Goal: Check status

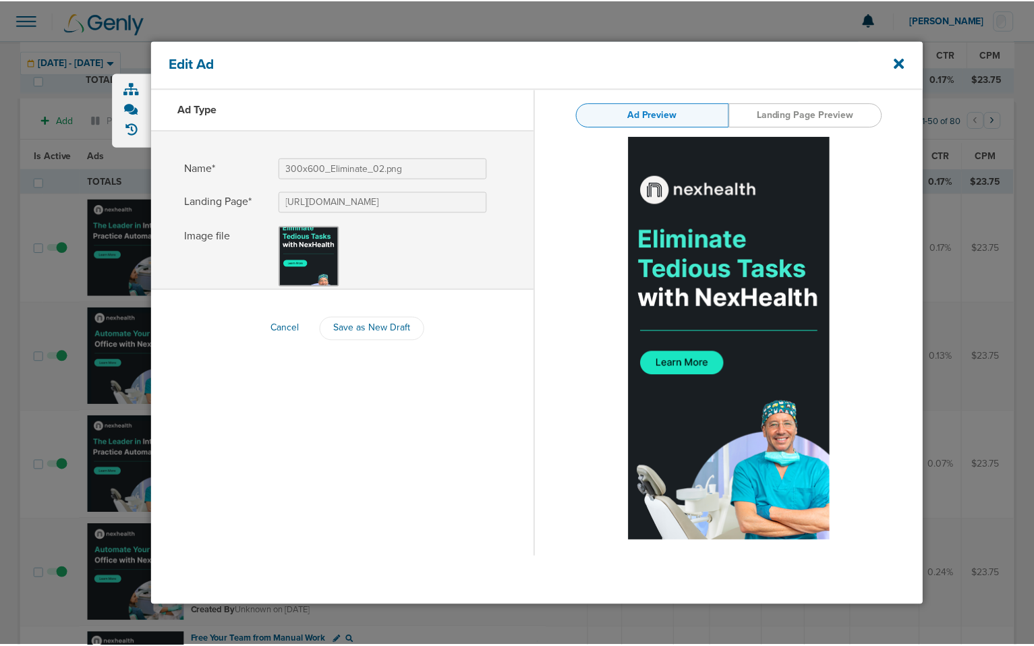
scroll to position [1063, 0]
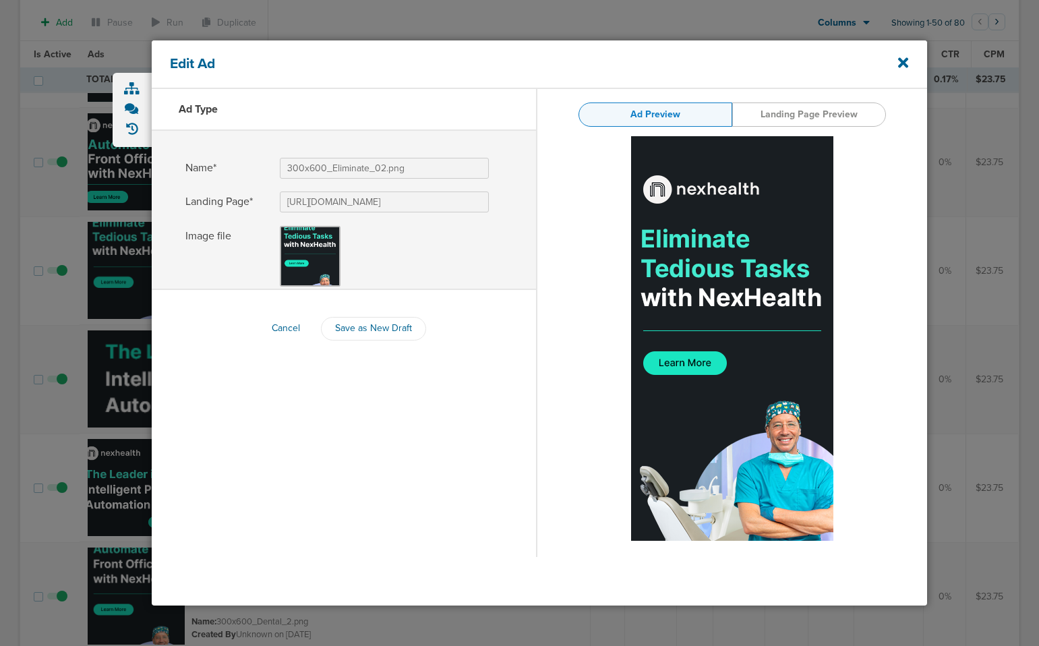
click at [109, 222] on div "Edit Ad Ad Type Name* 300x600_Eliminate_02.png Landing Page* [URL][DOMAIN_NAME]…" at bounding box center [520, 322] width 831 height 581
click at [900, 62] on icon at bounding box center [903, 62] width 10 height 15
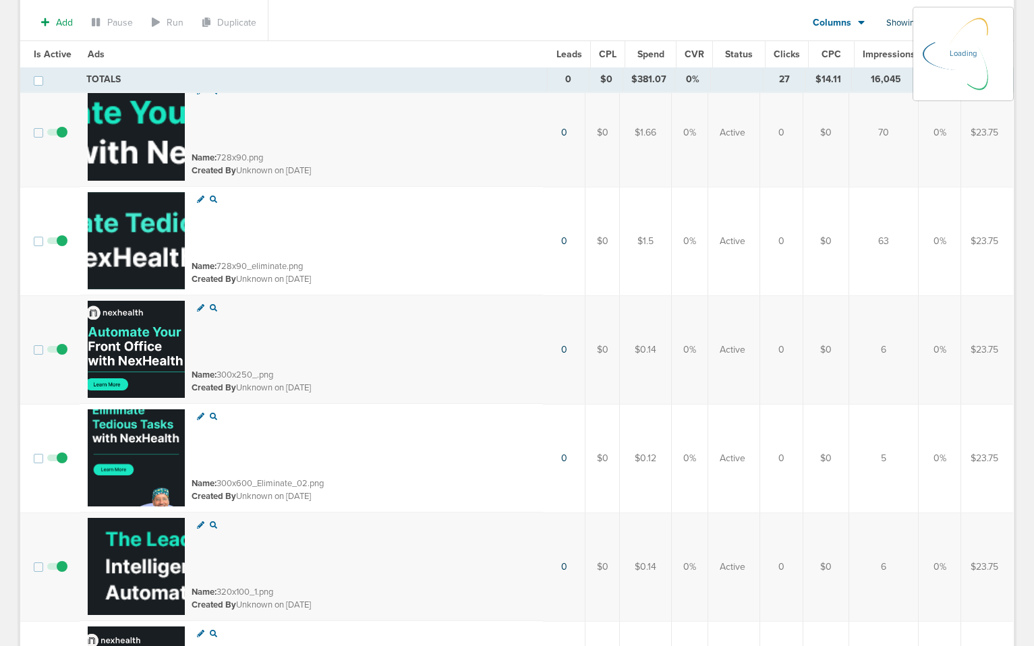
scroll to position [845, 0]
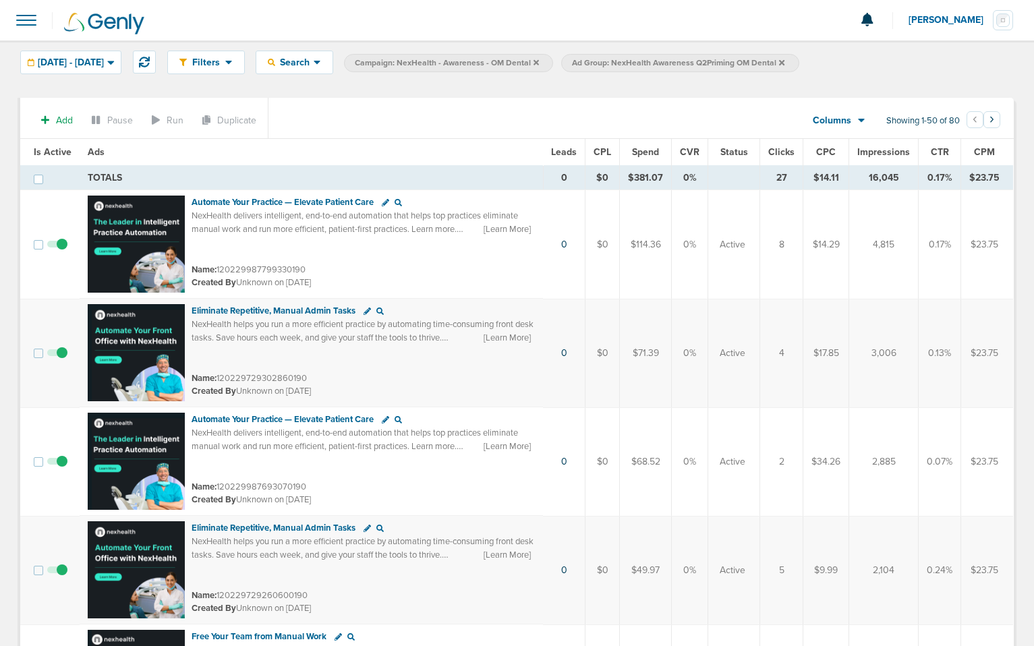
click at [33, 24] on span at bounding box center [26, 20] width 30 height 30
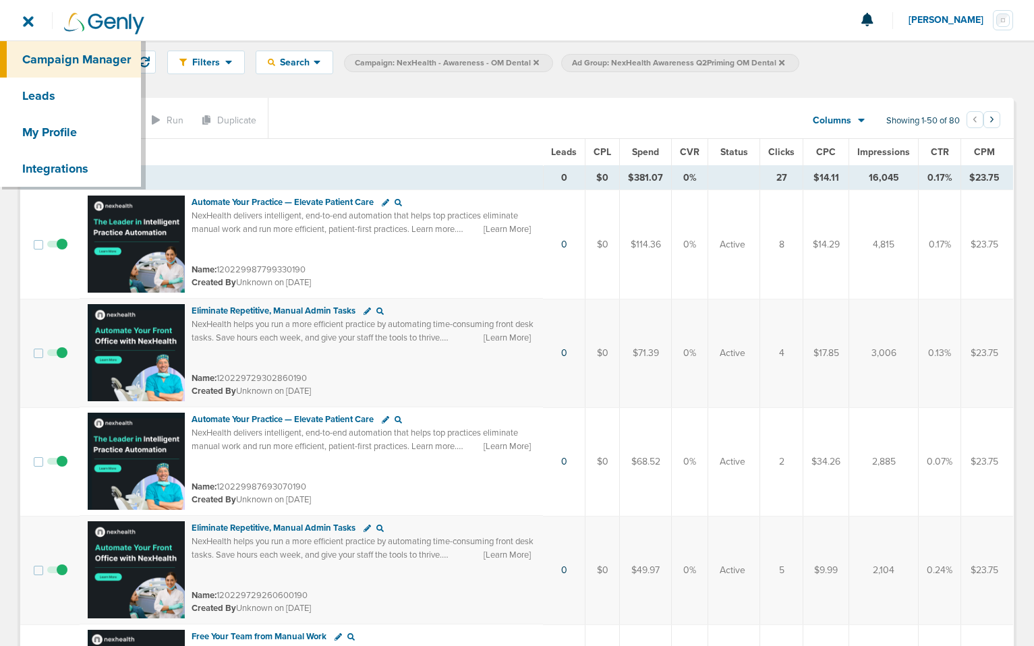
click at [239, 14] on div at bounding box center [517, 20] width 1034 height 40
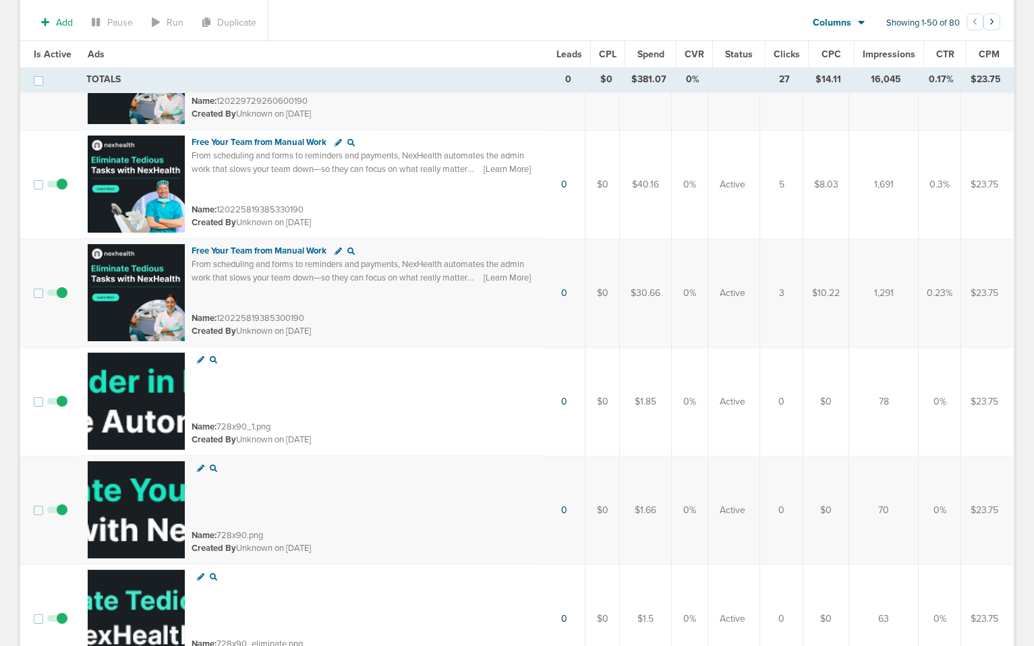
scroll to position [58, 0]
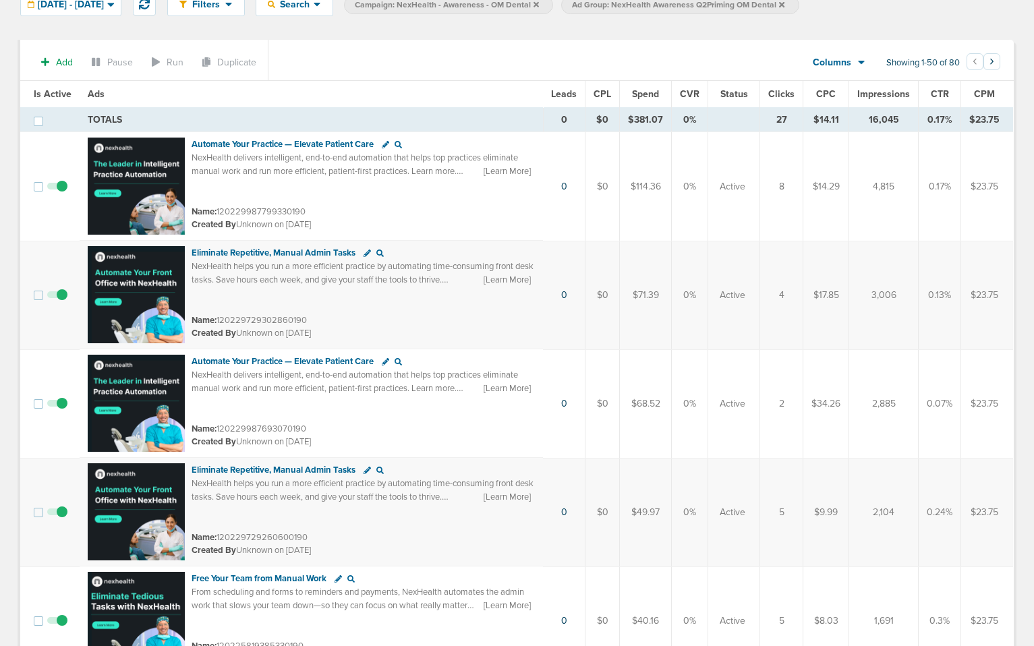
click at [94, 93] on span "Ads" at bounding box center [96, 93] width 17 height 11
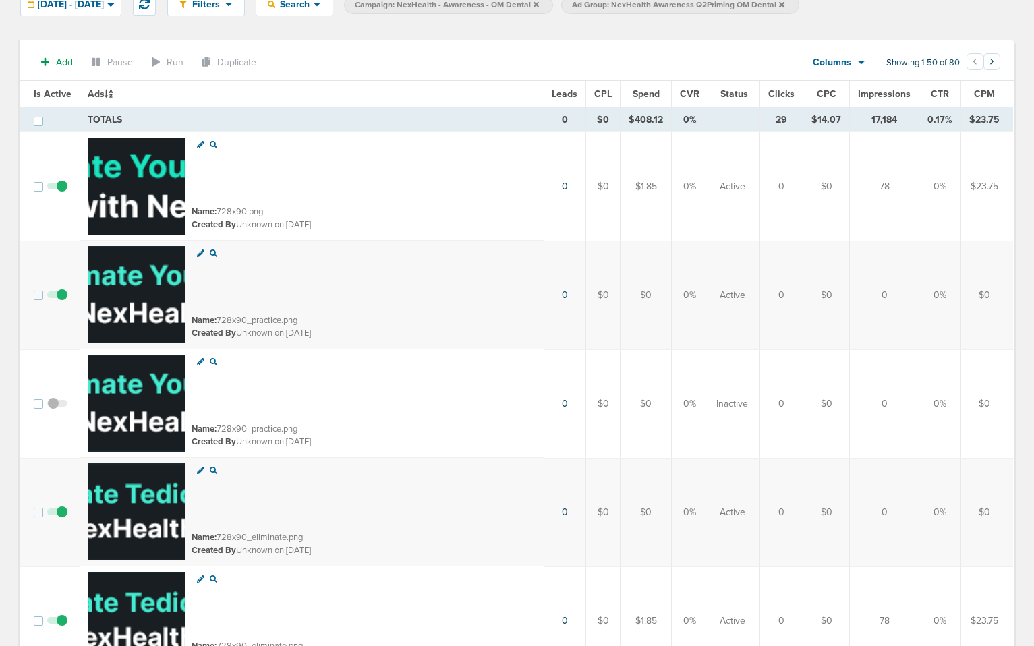
click at [38, 94] on span "Is Active" at bounding box center [53, 93] width 38 height 11
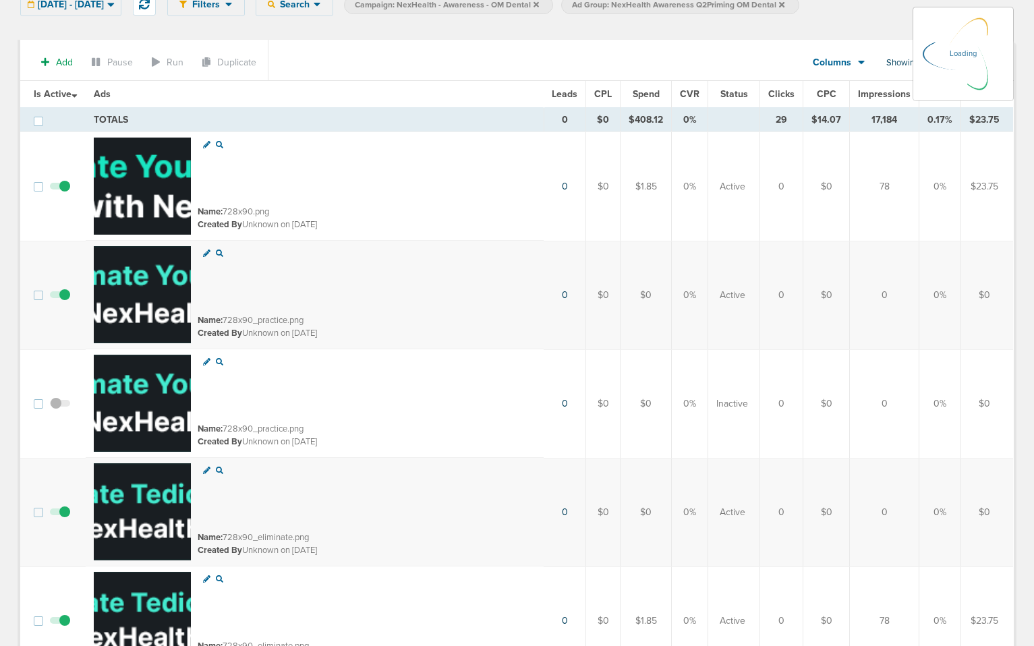
click at [77, 94] on icon at bounding box center [73, 95] width 5 height 3
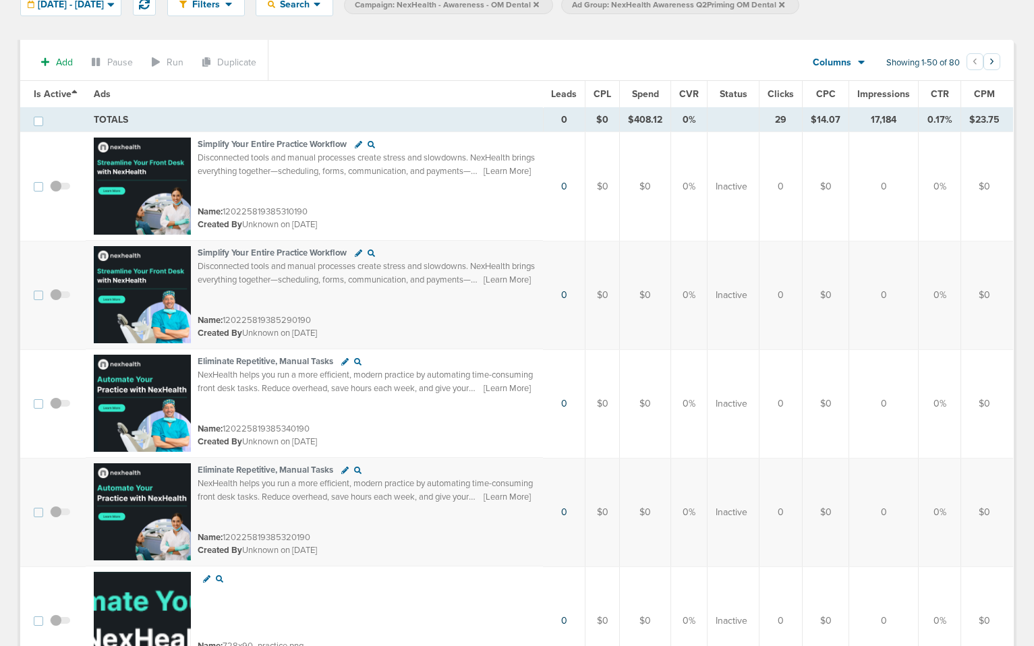
click at [50, 91] on span "Is Active" at bounding box center [56, 93] width 44 height 11
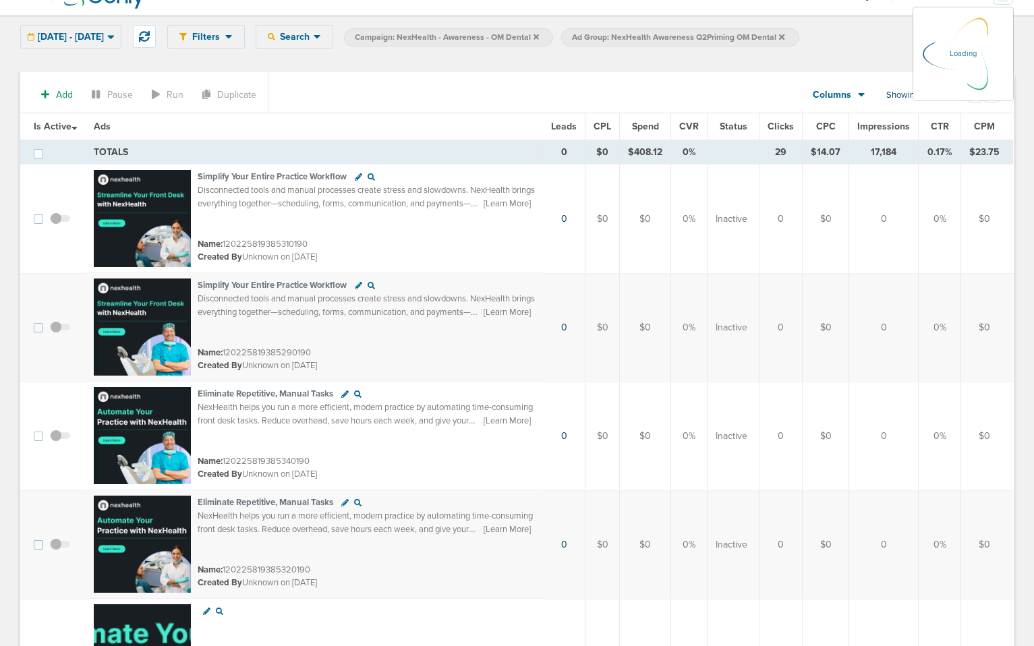
scroll to position [0, 0]
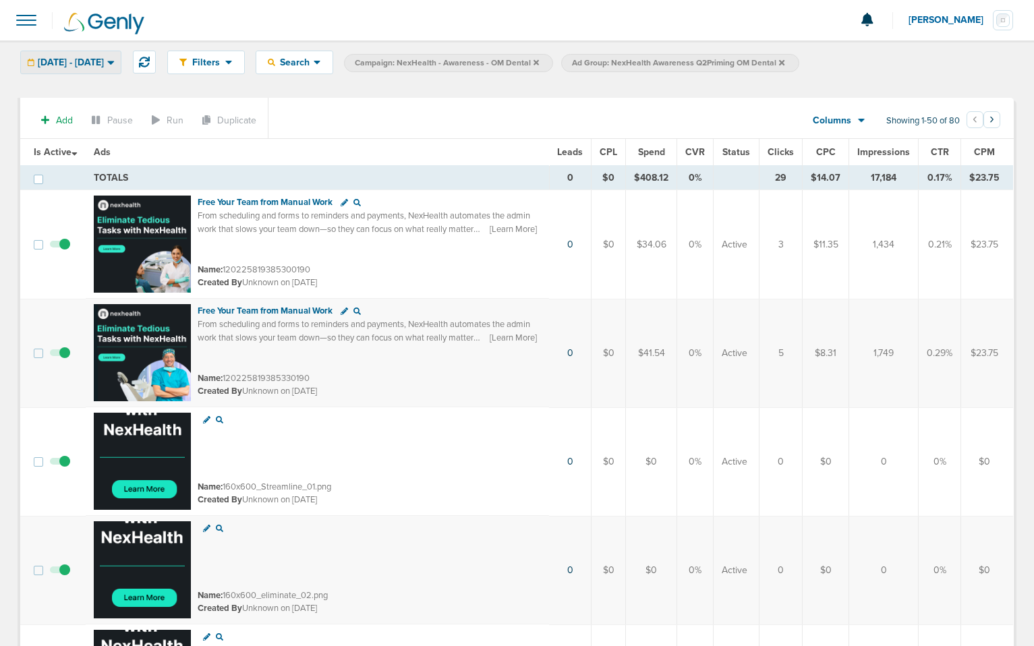
click at [97, 63] on span "[DATE] - [DATE]" at bounding box center [71, 62] width 66 height 9
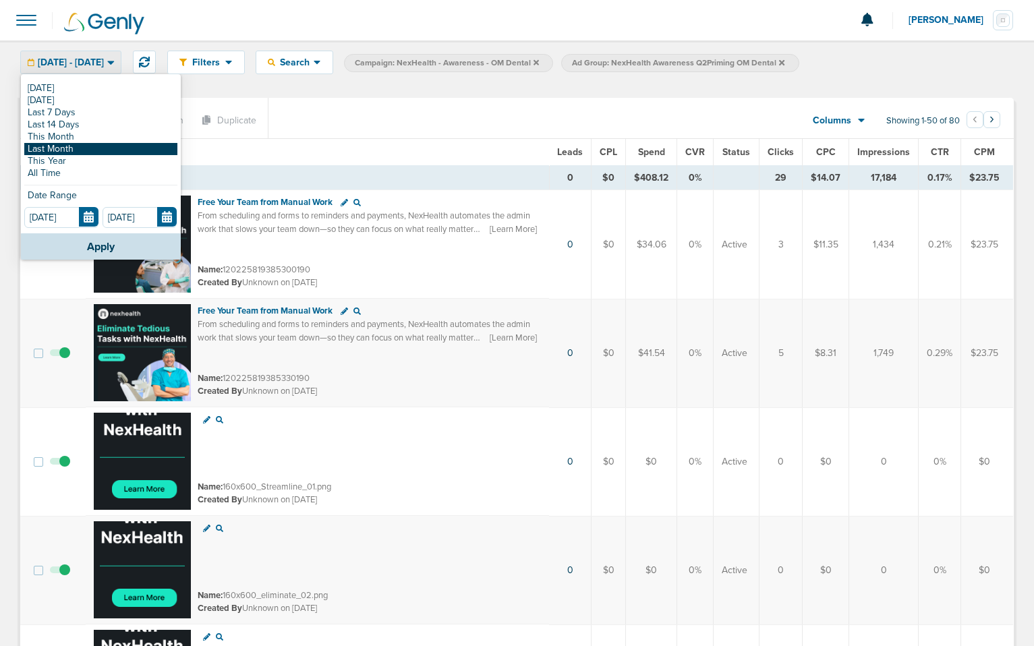
click at [82, 148] on link "Last Month" at bounding box center [100, 149] width 153 height 12
